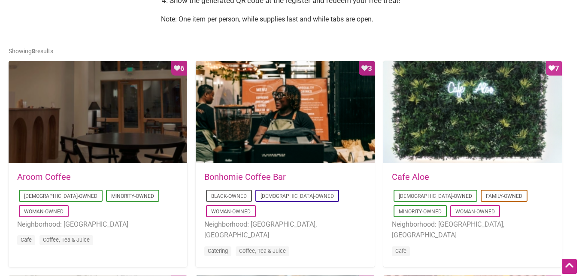
scroll to position [394, 0]
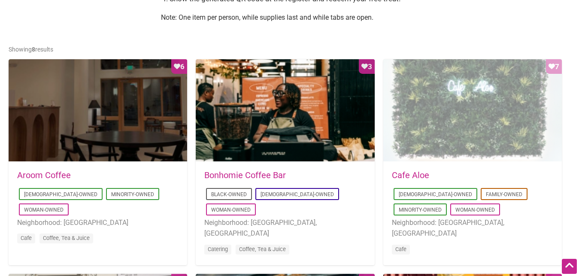
click at [427, 146] on div "Favorite Count 7" at bounding box center [472, 110] width 179 height 103
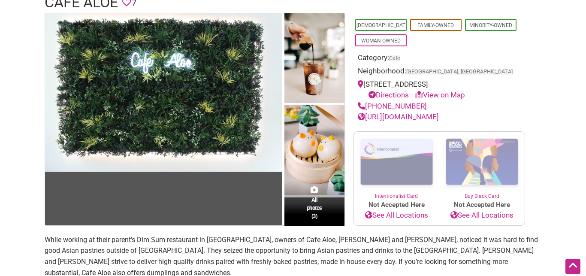
scroll to position [131, 0]
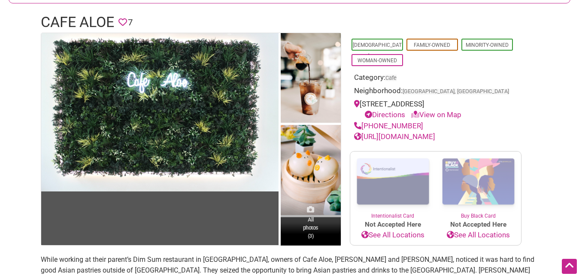
click at [314, 234] on span "All photos (3)" at bounding box center [310, 227] width 15 height 24
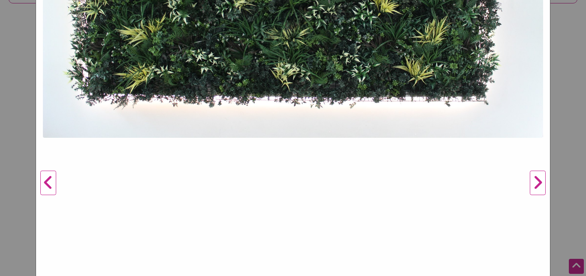
scroll to position [257, 0]
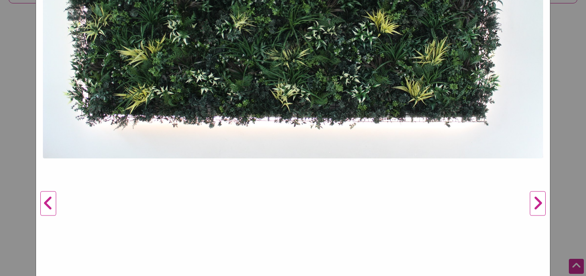
click at [537, 205] on button "Next" at bounding box center [538, 203] width 24 height 757
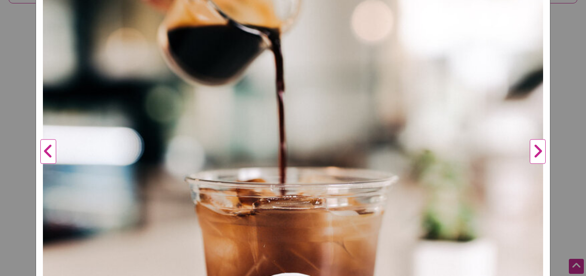
scroll to position [309, 0]
click at [533, 151] on button "Next" at bounding box center [538, 151] width 24 height 757
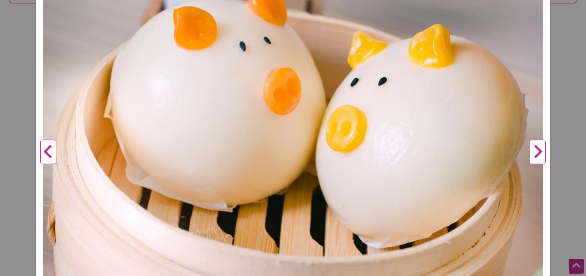
click at [533, 151] on button "Next" at bounding box center [538, 151] width 24 height 757
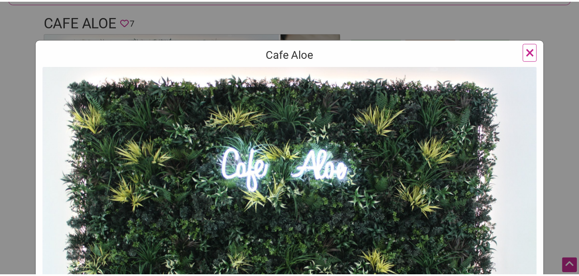
scroll to position [0, 0]
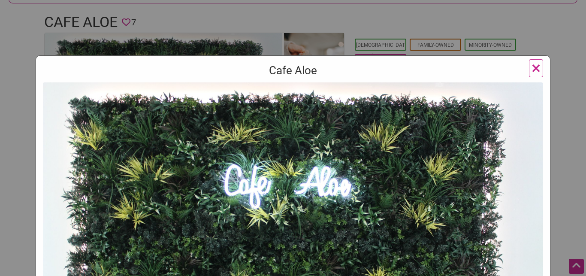
click at [532, 64] on span "×" at bounding box center [536, 68] width 9 height 20
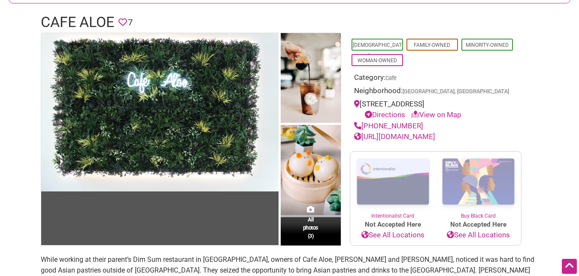
click at [386, 138] on link "[URL][DOMAIN_NAME]" at bounding box center [394, 136] width 81 height 9
